Goal: Task Accomplishment & Management: Manage account settings

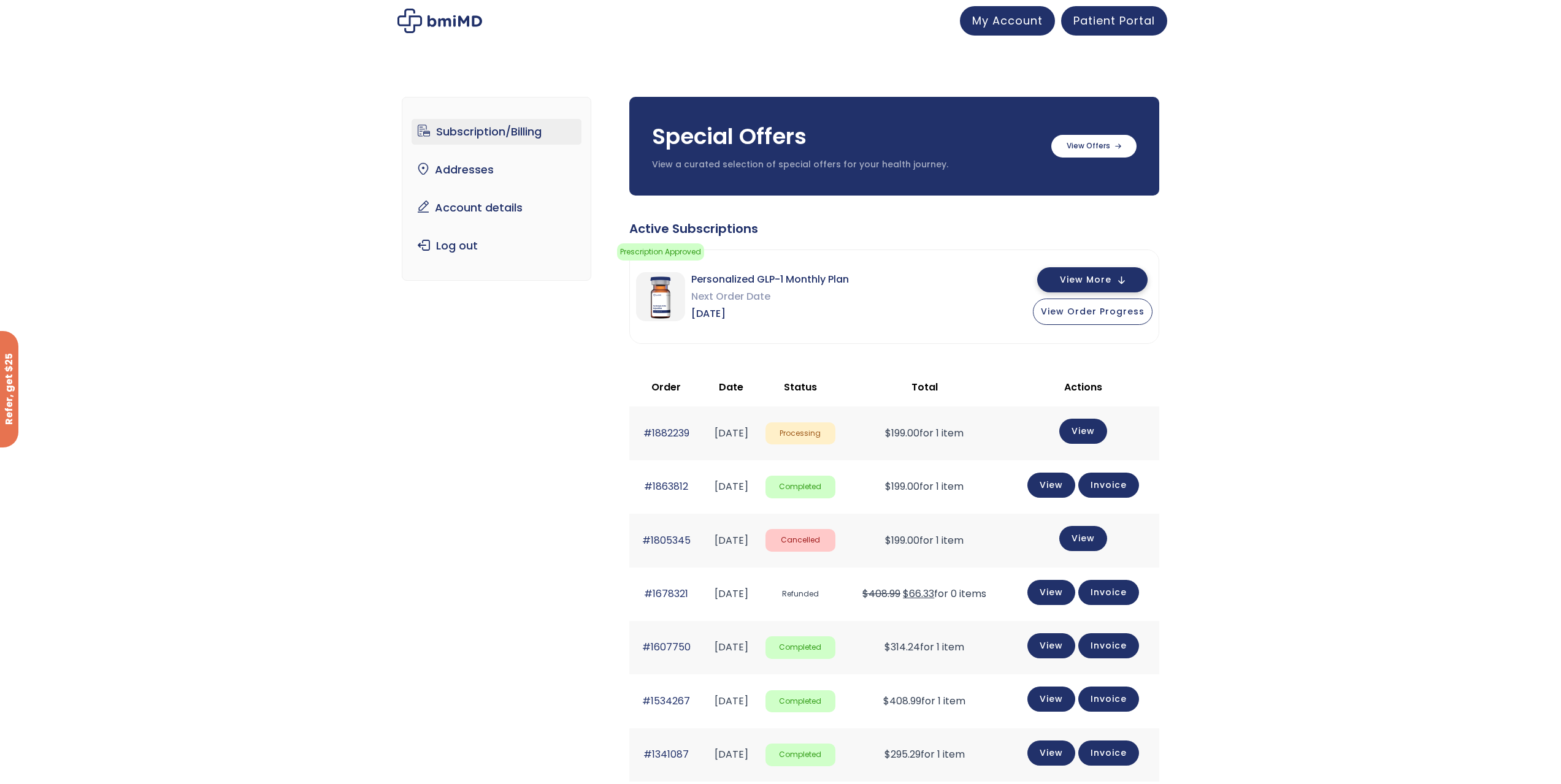
click at [1089, 281] on span "View More" at bounding box center [1086, 280] width 52 height 8
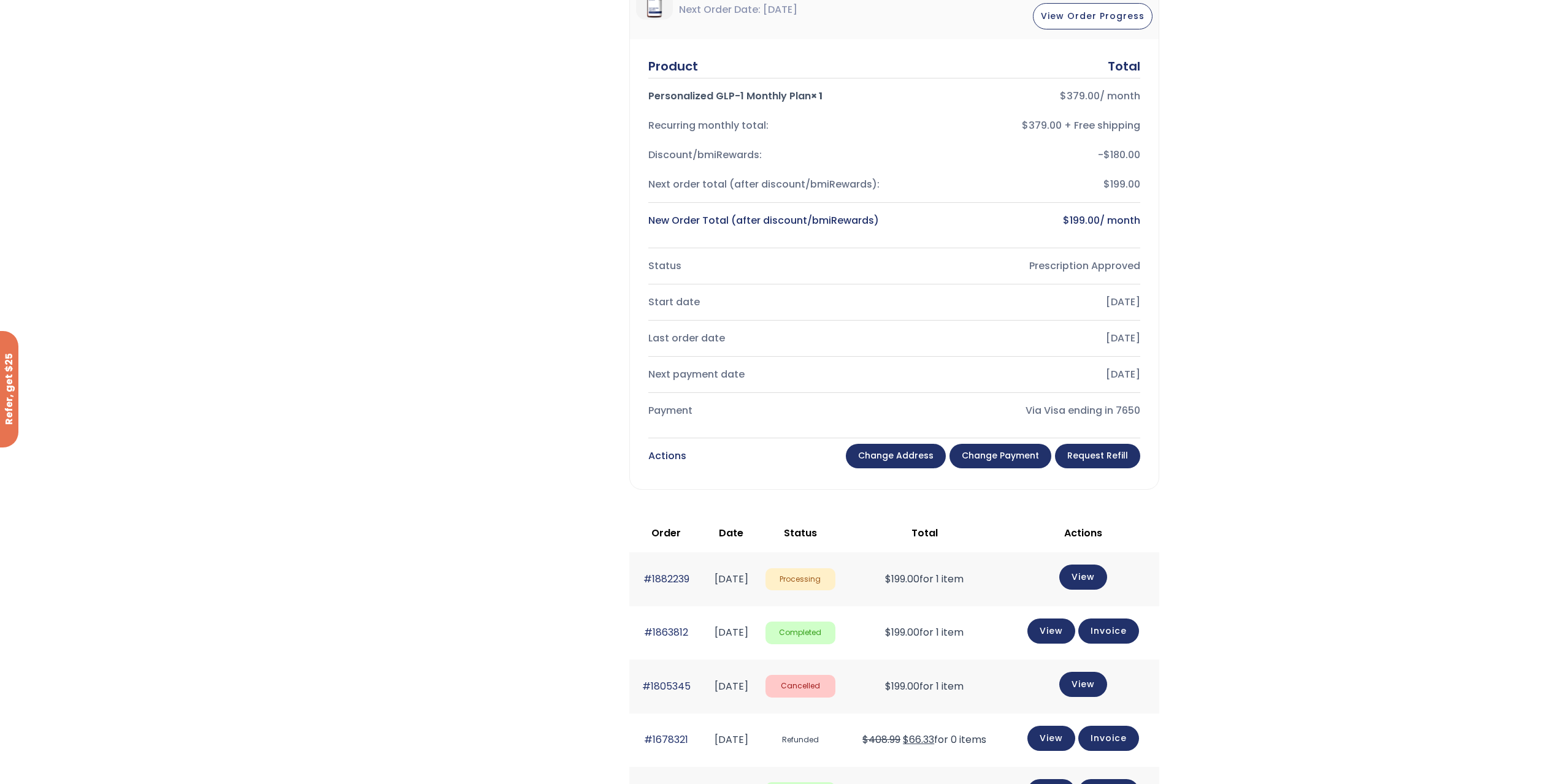
scroll to position [368, 0]
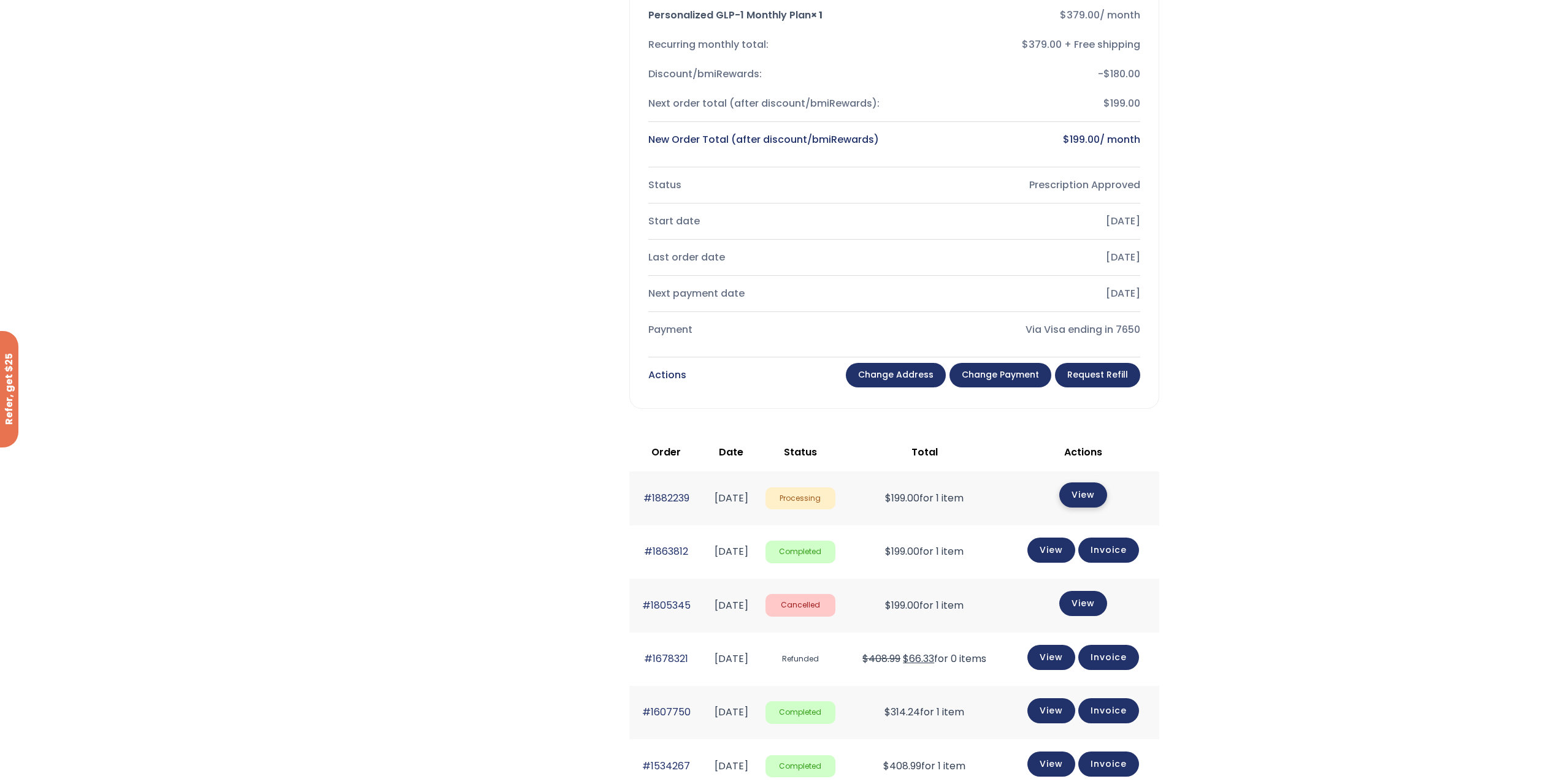
click at [1090, 499] on link "View" at bounding box center [1083, 494] width 48 height 25
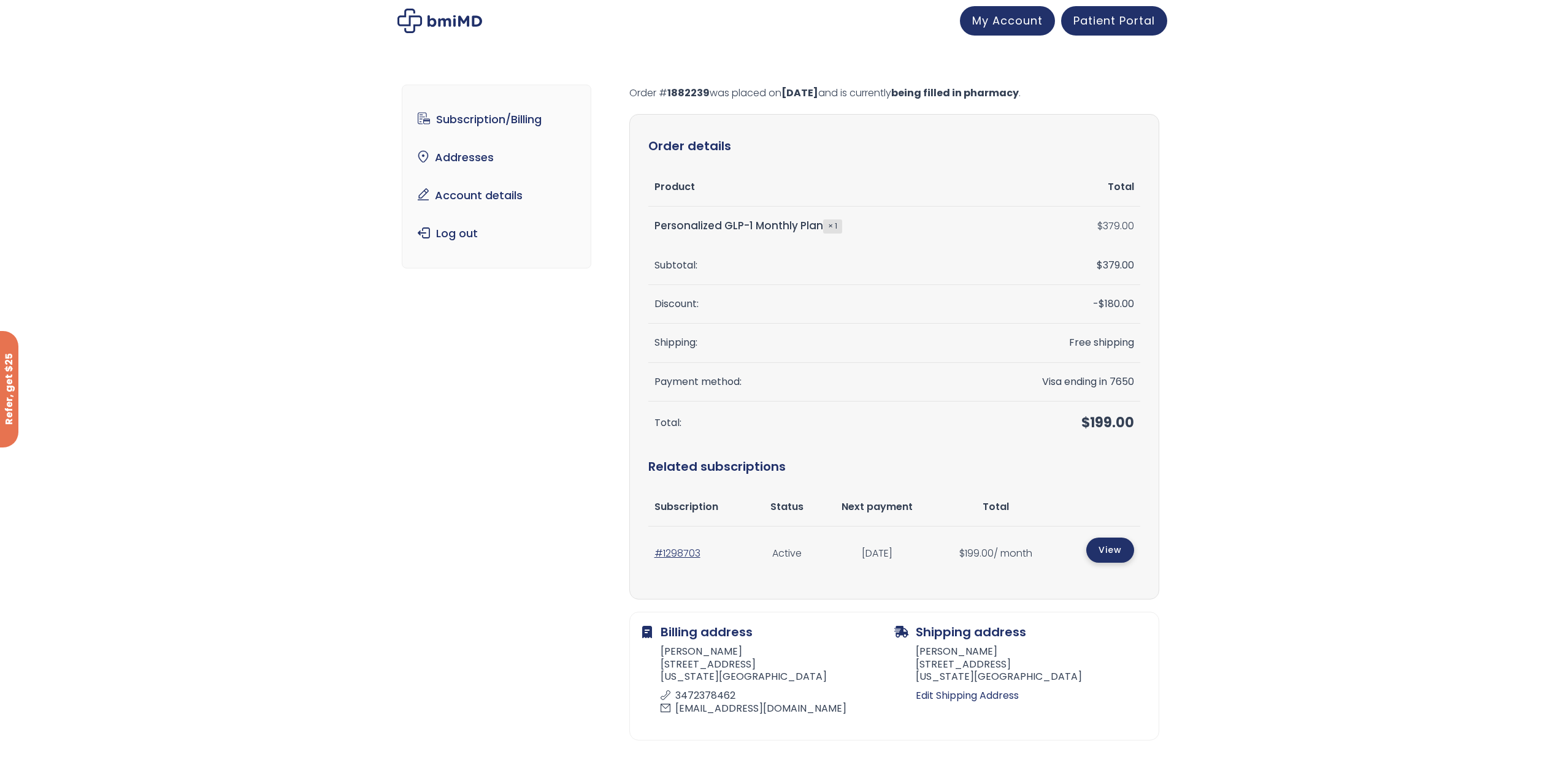
click at [1105, 548] on link "View" at bounding box center [1110, 549] width 48 height 25
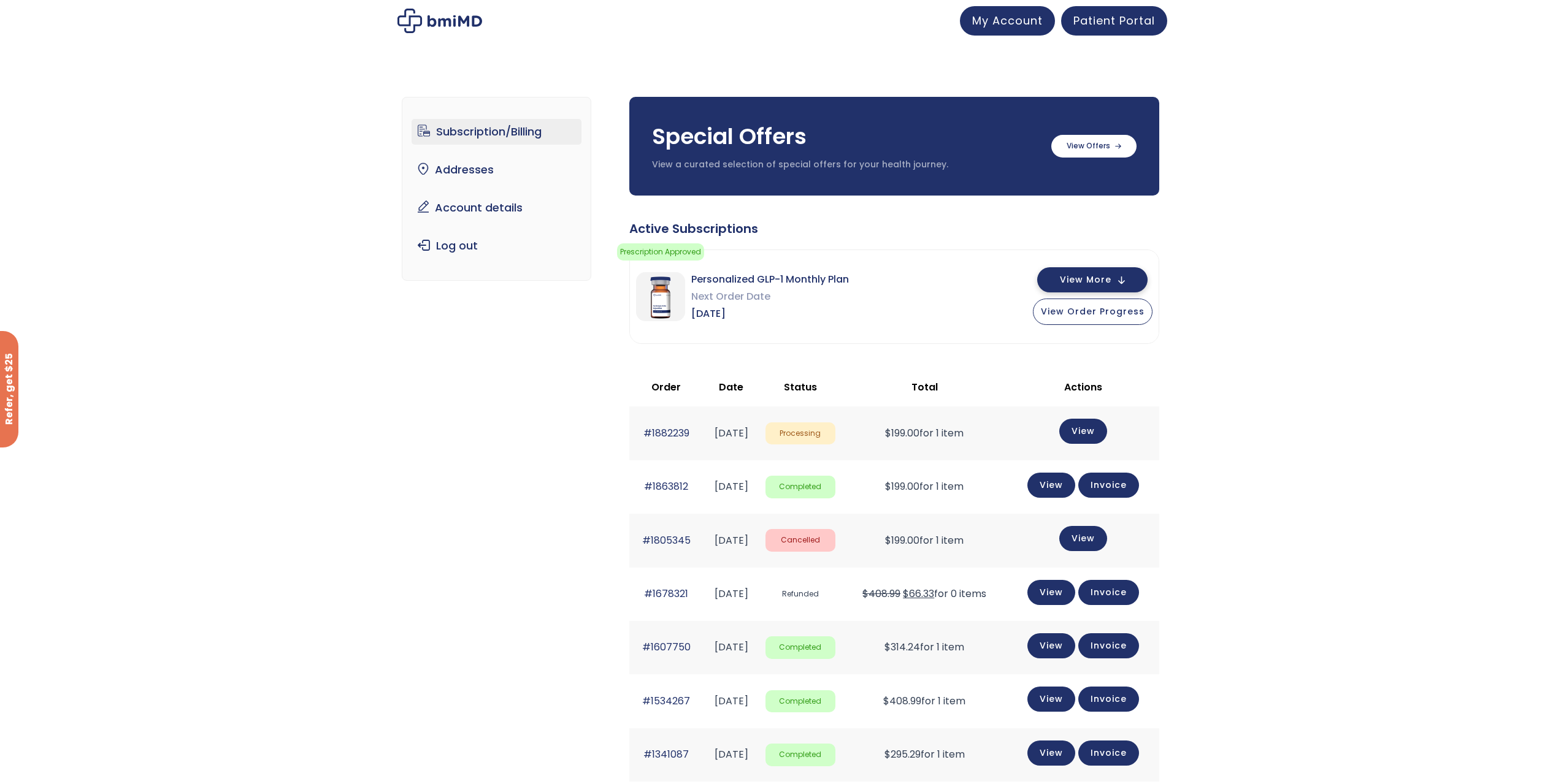
click at [1091, 281] on span "View More" at bounding box center [1086, 280] width 52 height 8
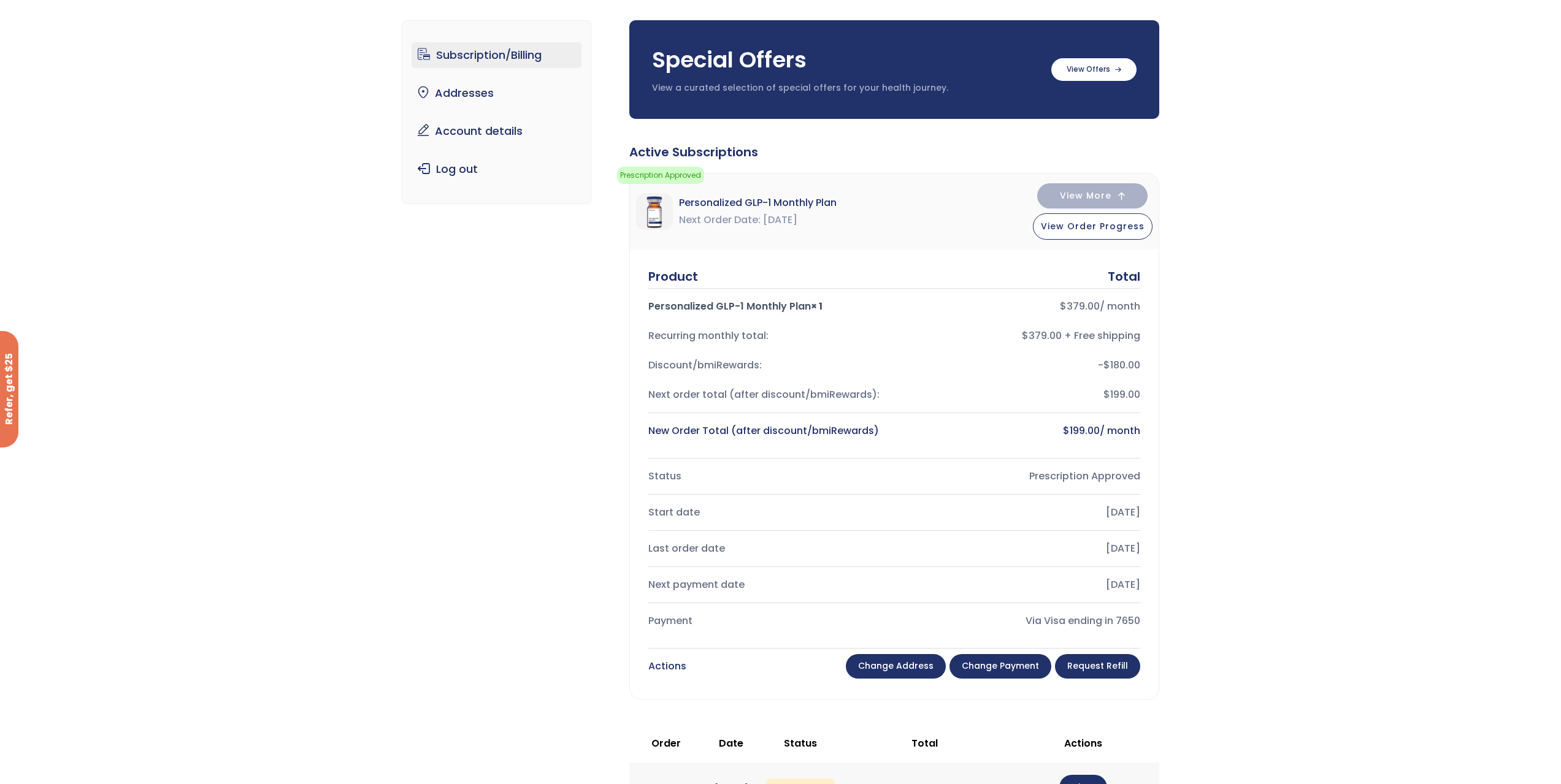
scroll to position [122, 0]
